Goal: Entertainment & Leisure: Consume media (video, audio)

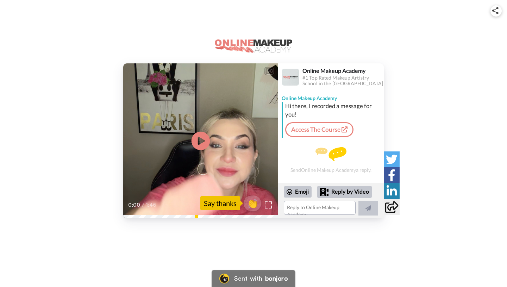
click at [201, 142] on icon "Play/Pause" at bounding box center [200, 140] width 19 height 33
click at [200, 137] on icon at bounding box center [200, 141] width 19 height 19
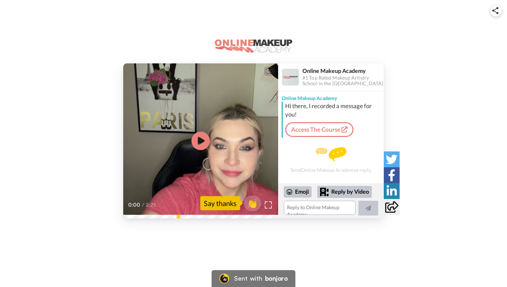
click at [205, 140] on icon at bounding box center [200, 141] width 19 height 19
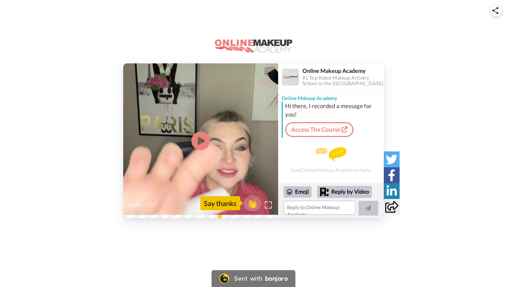
click at [200, 143] on icon "Play/Pause" at bounding box center [200, 140] width 19 height 33
